Goal: Task Accomplishment & Management: Use online tool/utility

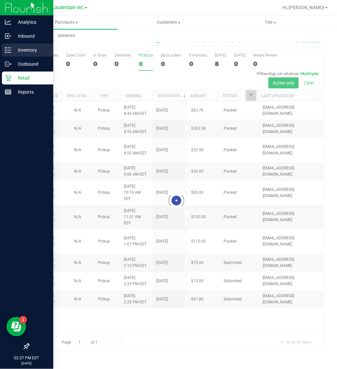
click at [13, 46] on p "Inventory" at bounding box center [30, 50] width 39 height 8
click at [7, 49] on icon at bounding box center [8, 50] width 7 height 7
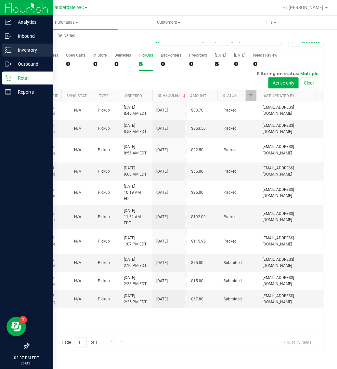
click at [11, 50] on p "Inventory" at bounding box center [30, 50] width 39 height 8
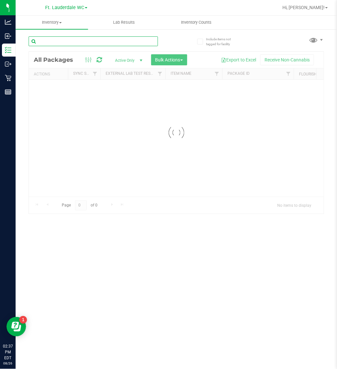
click at [76, 42] on input "text" at bounding box center [93, 41] width 129 height 10
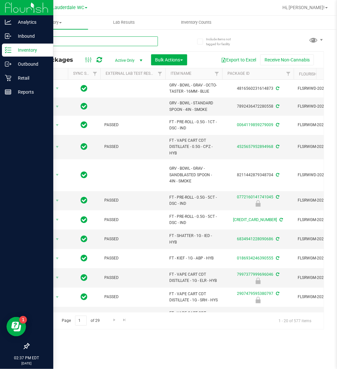
type input "sbc"
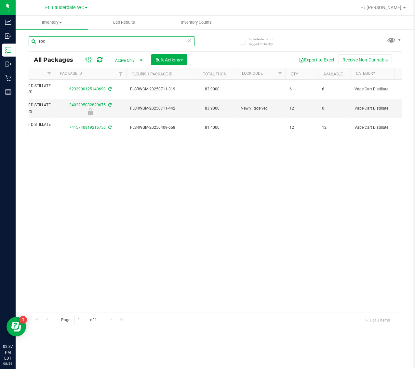
scroll to position [0, 179]
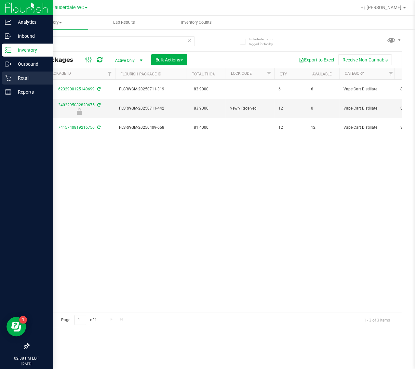
click at [15, 75] on p "Retail" at bounding box center [30, 78] width 39 height 8
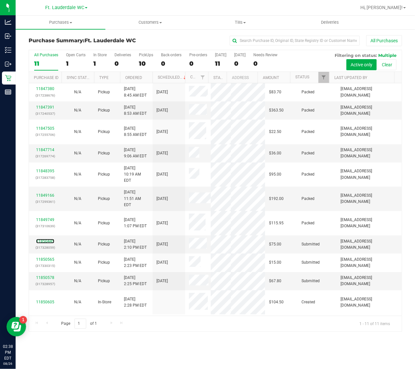
click at [46, 244] on link "11850445" at bounding box center [45, 241] width 18 height 5
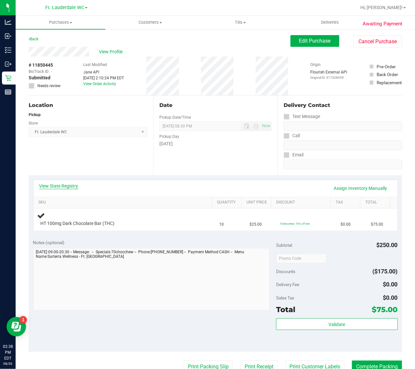
click at [68, 189] on link "View State Registry" at bounding box center [58, 186] width 39 height 7
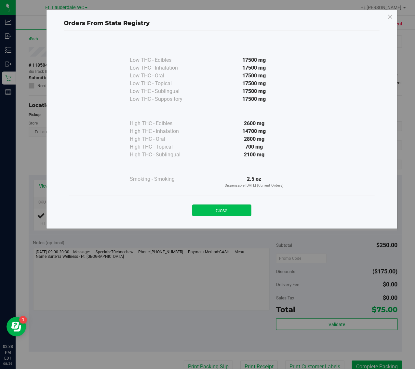
click at [221, 216] on button "Close" at bounding box center [221, 210] width 59 height 12
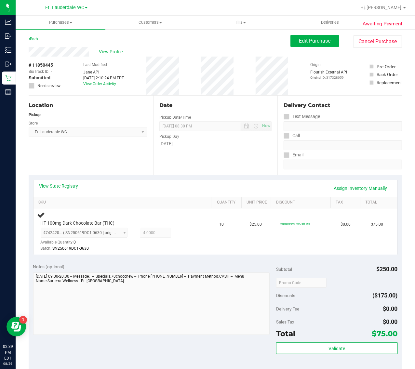
click at [191, 344] on div "Notes (optional) Subtotal $250.00 Discounts ($175.00) Delivery Fee $0.00 Sales …" at bounding box center [215, 317] width 373 height 117
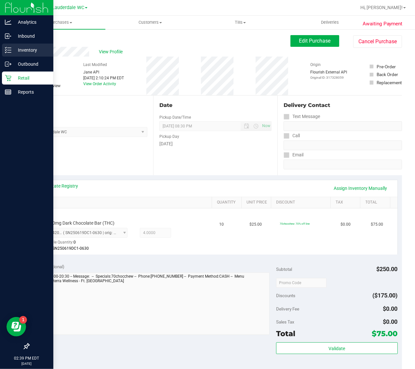
click at [12, 49] on p "Inventory" at bounding box center [30, 50] width 39 height 8
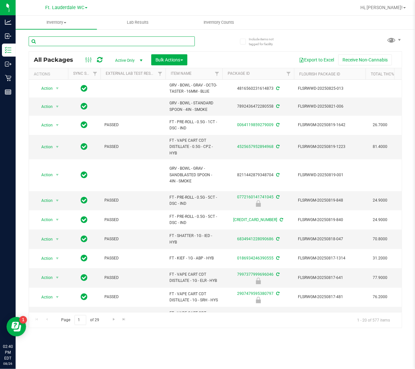
click at [93, 38] on input "text" at bounding box center [112, 41] width 166 height 10
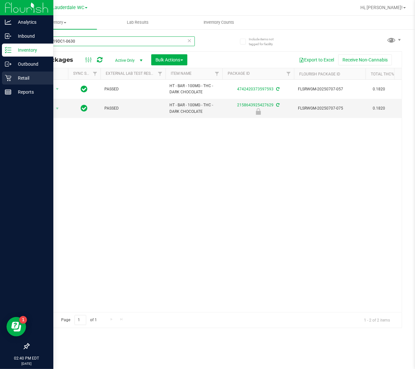
type input "SN250619DC1-0630"
click at [8, 75] on icon at bounding box center [8, 78] width 7 height 7
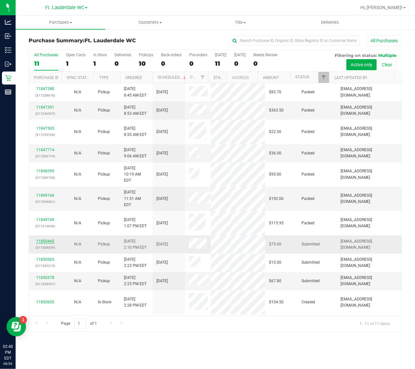
click at [47, 244] on link "11850445" at bounding box center [45, 241] width 18 height 5
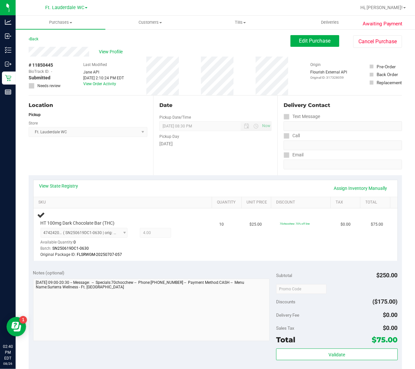
click at [239, 270] on div "Notes (optional)" at bounding box center [154, 273] width 243 height 7
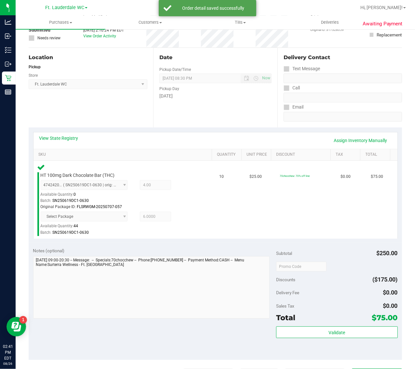
scroll to position [203, 0]
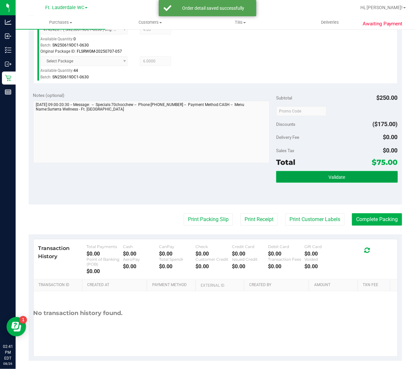
click at [290, 178] on button "Validate" at bounding box center [337, 177] width 122 height 12
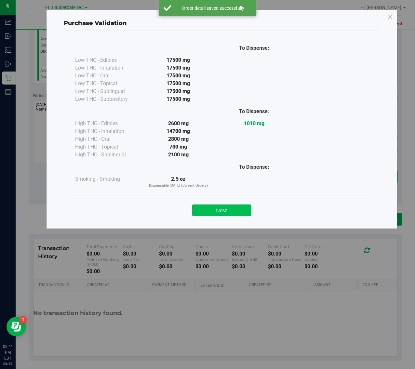
click at [231, 216] on button "Close" at bounding box center [221, 210] width 59 height 12
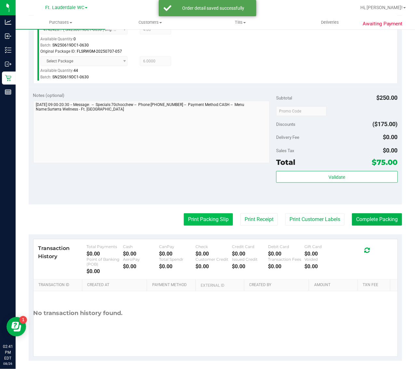
click at [184, 224] on button "Print Packing Slip" at bounding box center [208, 219] width 49 height 12
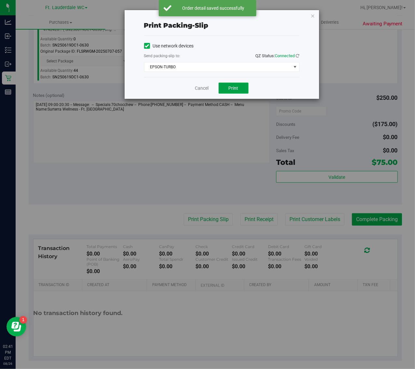
click at [230, 91] on span "Print" at bounding box center [234, 88] width 10 height 5
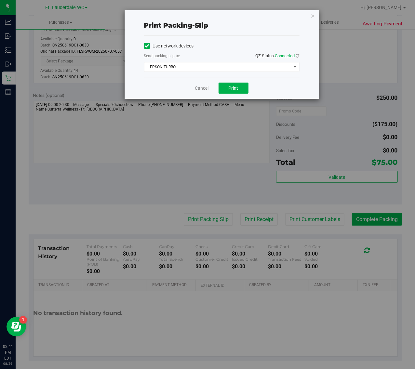
click at [201, 93] on div "Cancel Print" at bounding box center [221, 88] width 155 height 22
click at [201, 90] on link "Cancel" at bounding box center [202, 88] width 14 height 7
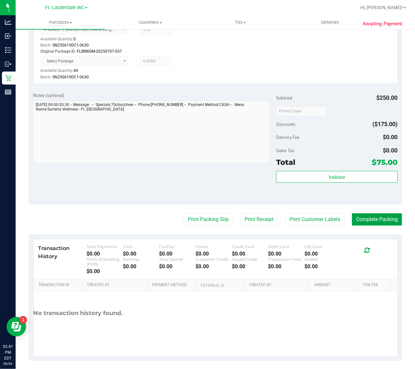
click at [337, 223] on button "Complete Packing" at bounding box center [377, 219] width 50 height 12
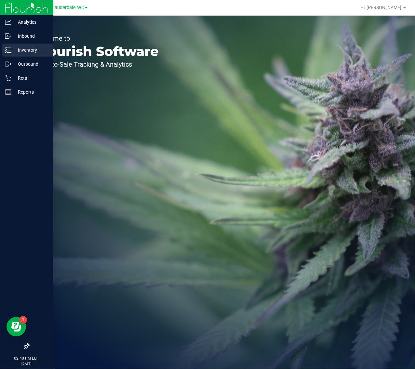
click at [15, 51] on p "Inventory" at bounding box center [30, 50] width 39 height 8
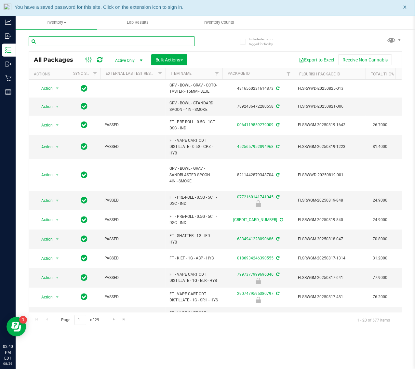
click at [89, 42] on input "text" at bounding box center [112, 41] width 166 height 10
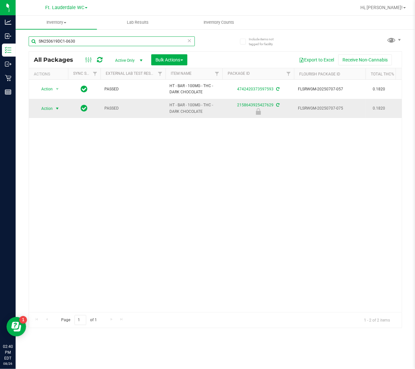
type input "SN250619DC1-0630"
click at [49, 104] on span "Action" at bounding box center [44, 108] width 18 height 9
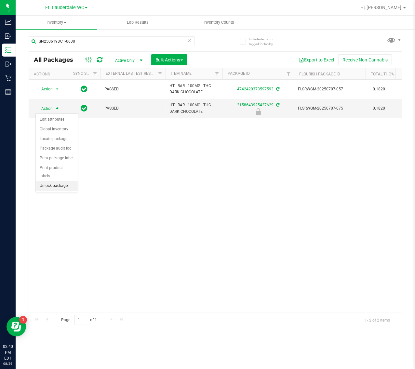
click at [55, 181] on li "Unlock package" at bounding box center [57, 186] width 42 height 10
